Goal: Check status: Check status

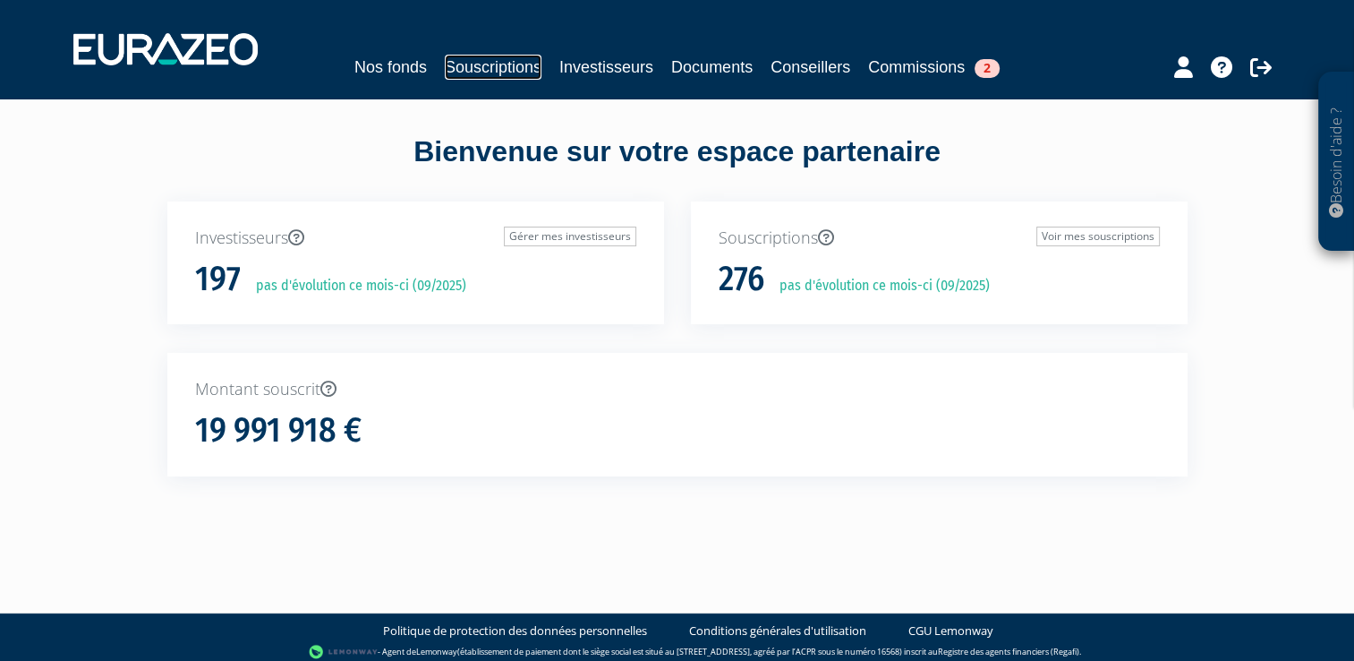
click at [489, 66] on link "Souscriptions" at bounding box center [493, 67] width 97 height 25
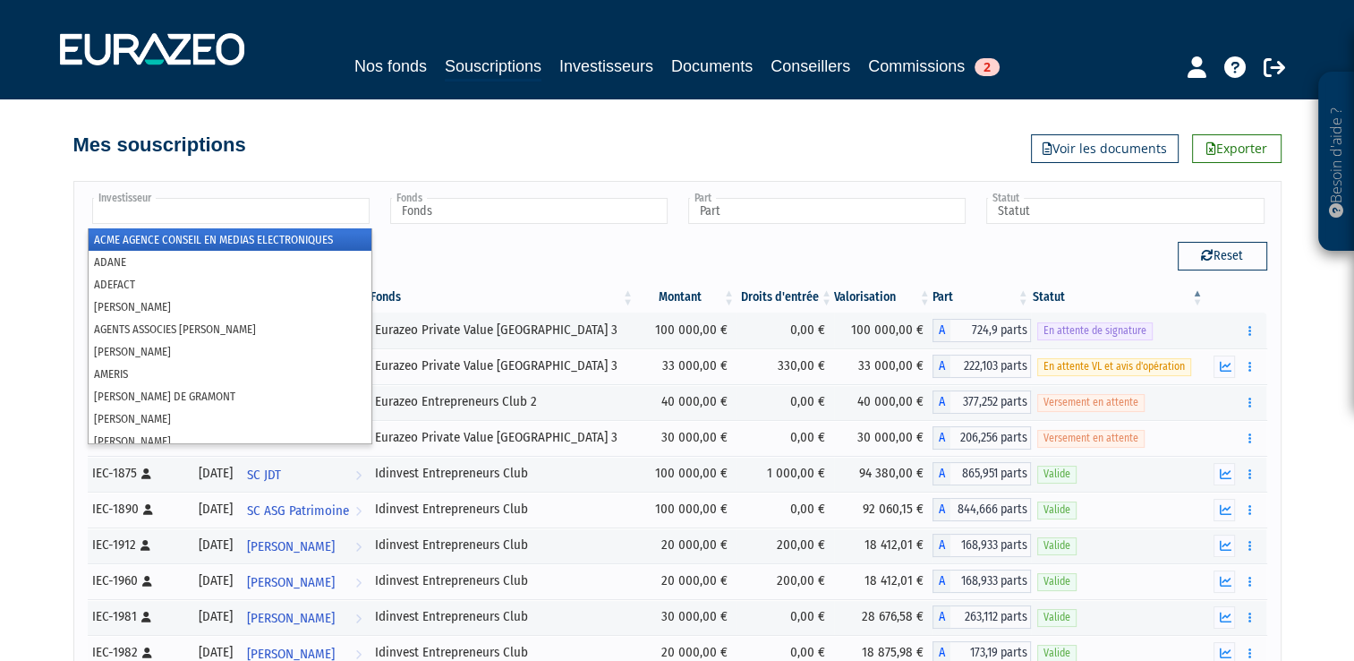
click at [257, 213] on input "text" at bounding box center [231, 211] width 278 height 26
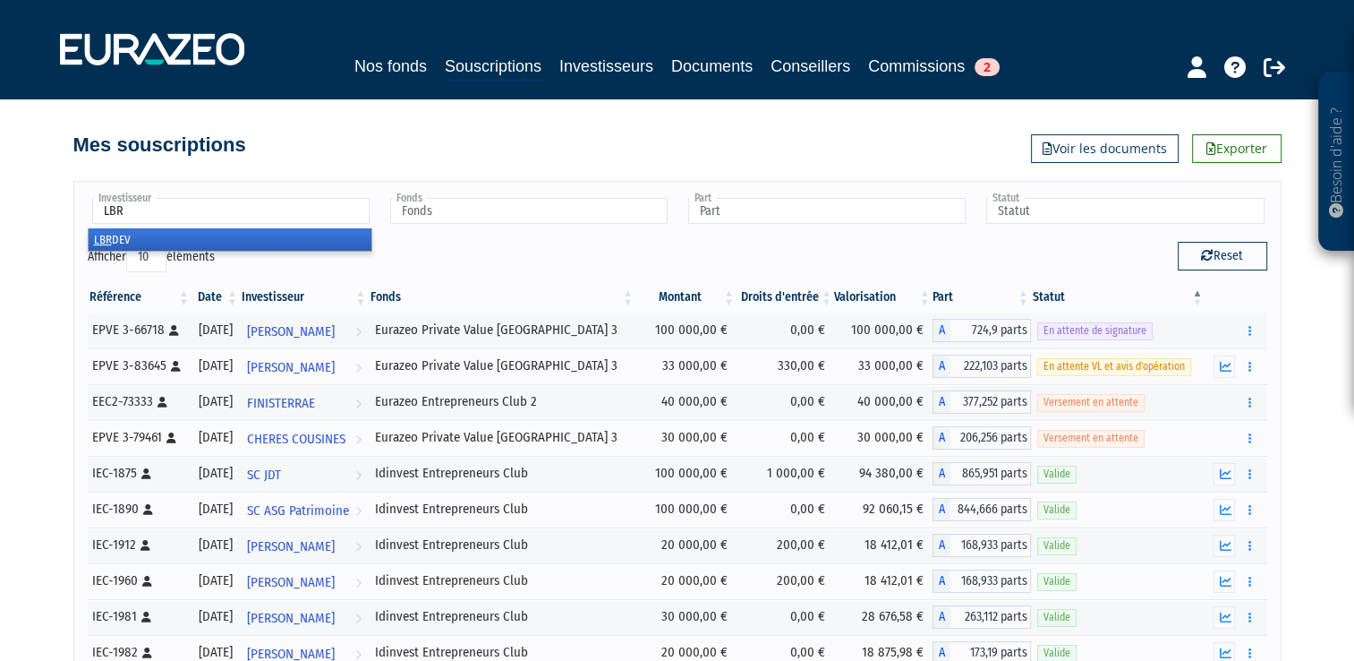
type input "LBR"
click at [134, 237] on li "LBR DEV" at bounding box center [230, 239] width 283 height 22
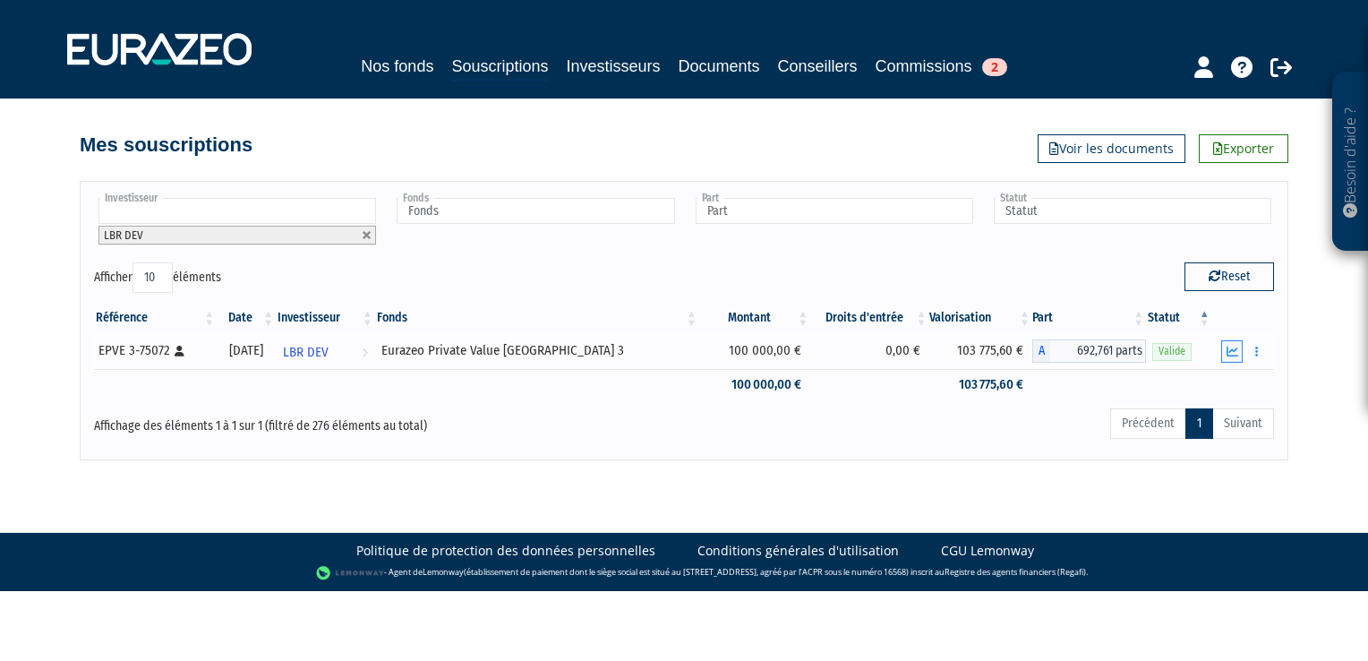
click at [1235, 356] on button "button" at bounding box center [1231, 351] width 21 height 22
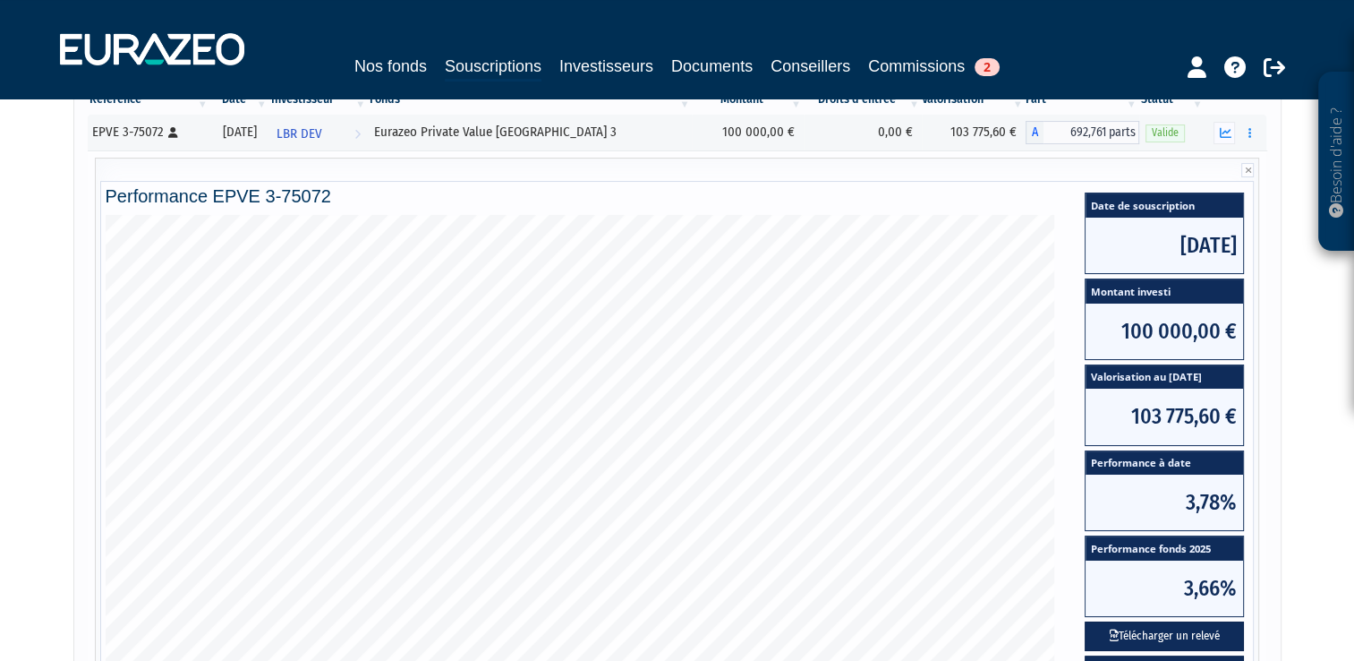
scroll to position [214, 0]
